Goal: Task Accomplishment & Management: Manage account settings

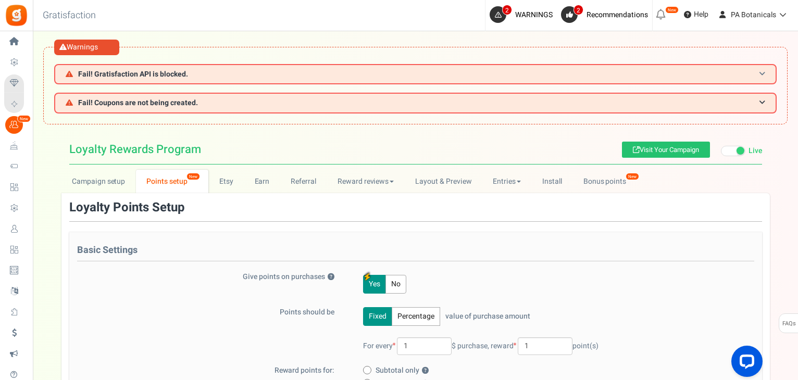
click at [192, 70] on h3 "Fail! Gratisfaction API is blocked." at bounding box center [415, 74] width 723 height 20
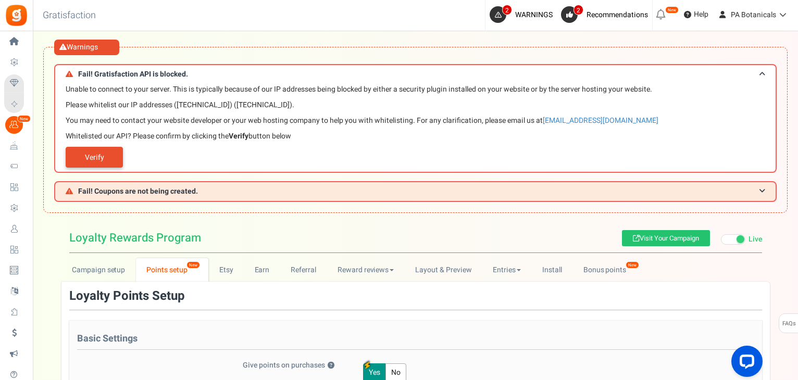
click at [110, 153] on link "Verify" at bounding box center [94, 157] width 57 height 21
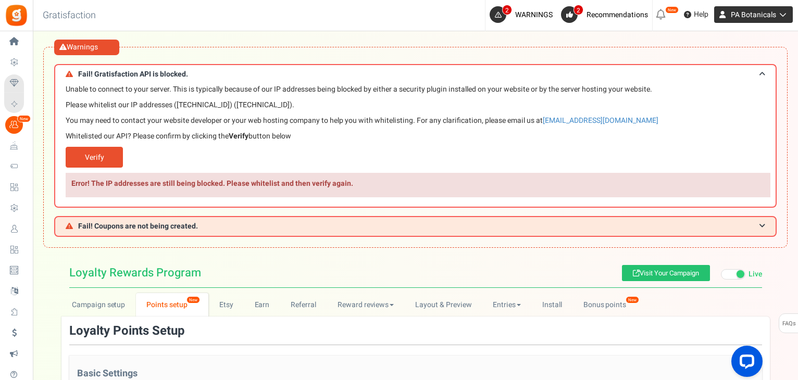
click at [771, 15] on span "PA Botanicals" at bounding box center [753, 14] width 45 height 11
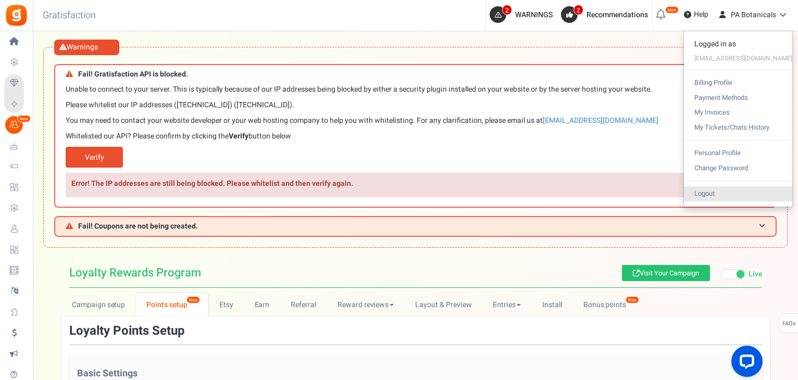
click at [716, 191] on link "Logout" at bounding box center [738, 194] width 108 height 15
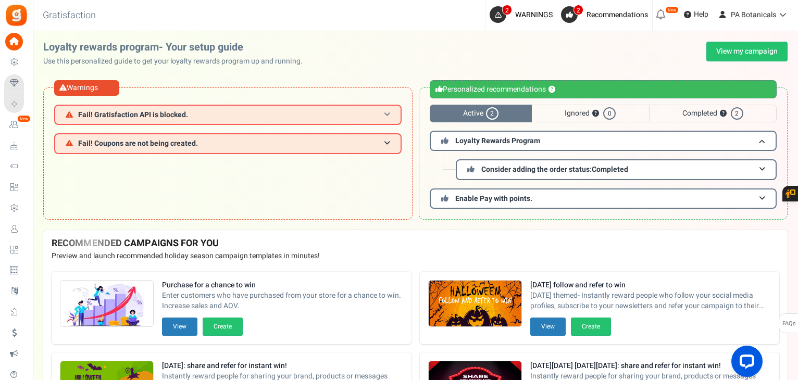
click at [394, 115] on h3 "Fail! Gratisfaction API is blocked." at bounding box center [228, 115] width 348 height 20
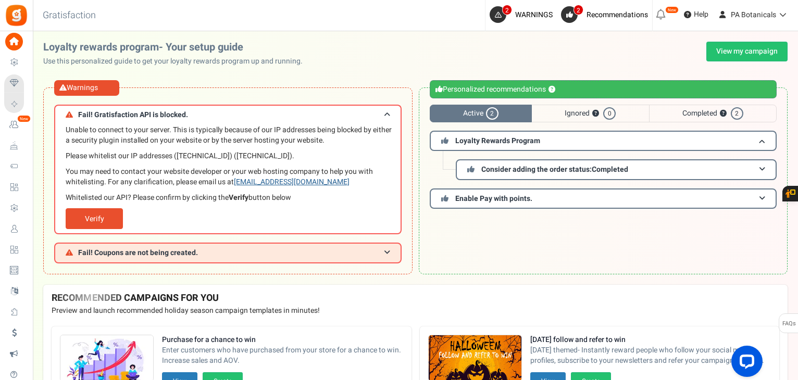
click at [283, 181] on link "[EMAIL_ADDRESS][DOMAIN_NAME]" at bounding box center [292, 182] width 116 height 11
click at [240, 238] on div "Fail! Gratisfaction API is blocked. Unable to connect to your server. This is t…" at bounding box center [228, 184] width 348 height 159
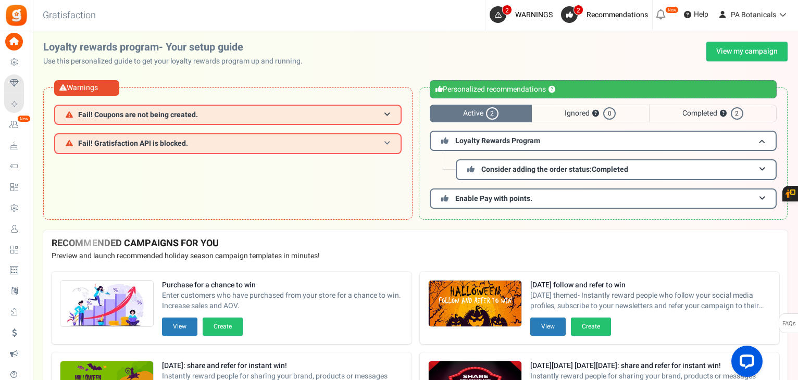
click at [385, 138] on h3 "Fail! Gratisfaction API is blocked." at bounding box center [228, 143] width 348 height 20
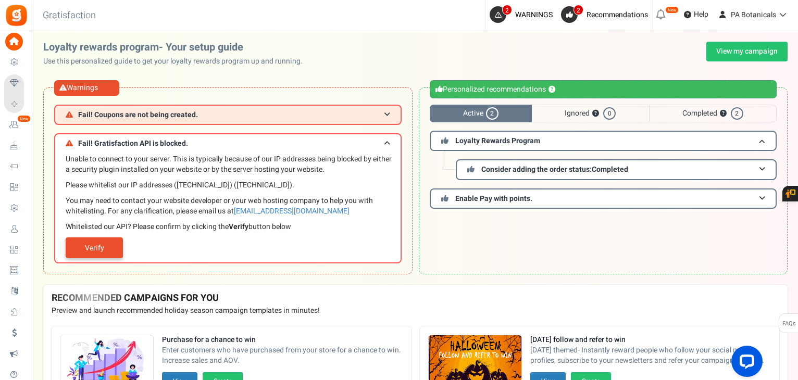
click at [104, 250] on link "Verify" at bounding box center [94, 248] width 57 height 21
